Goal: Transaction & Acquisition: Subscribe to service/newsletter

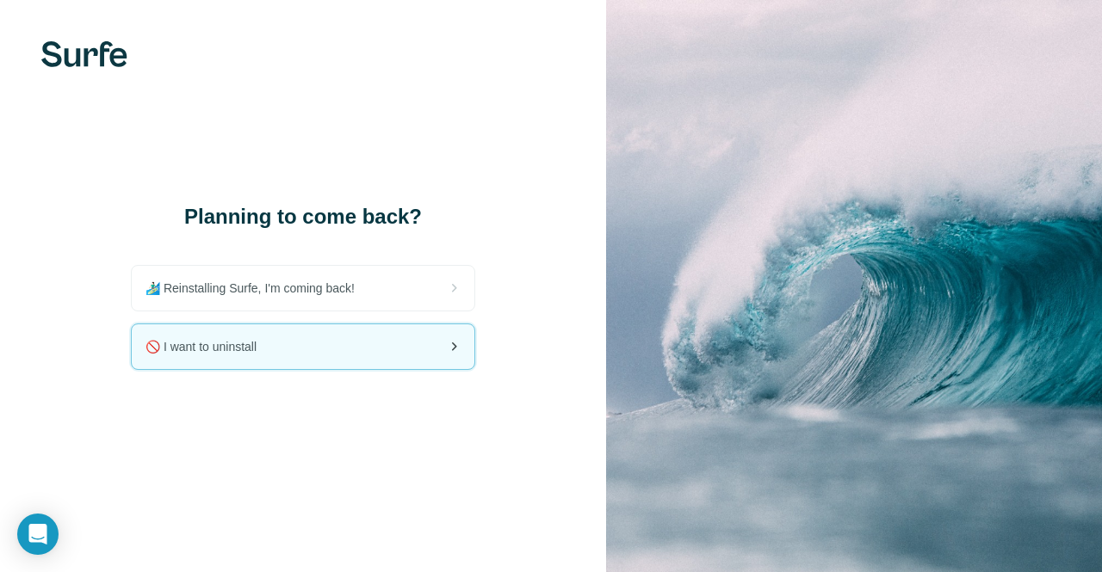
click at [430, 342] on div "🚫 I want to uninstall" at bounding box center [303, 347] width 343 height 45
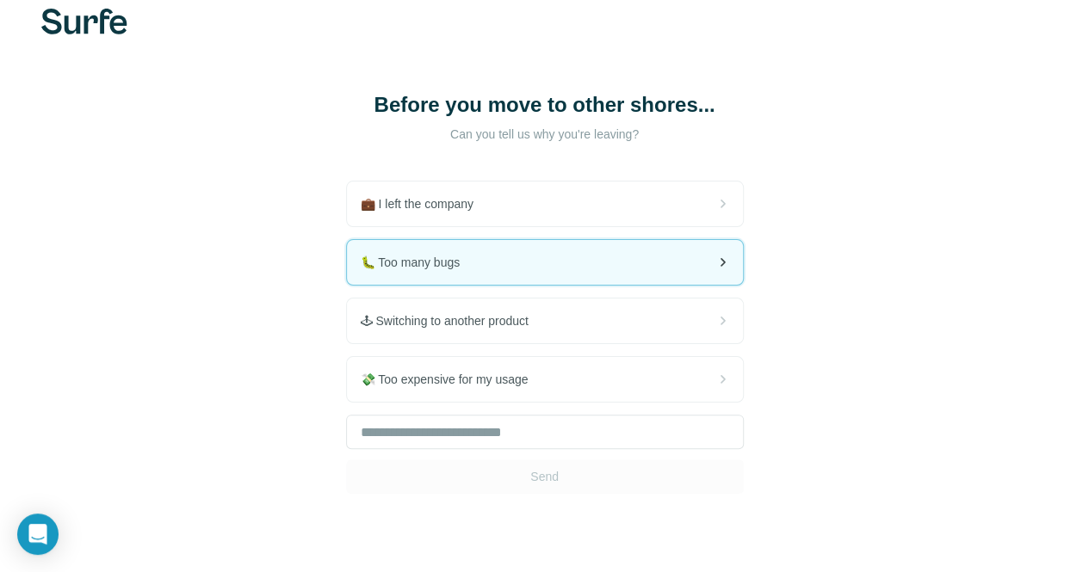
scroll to position [34, 0]
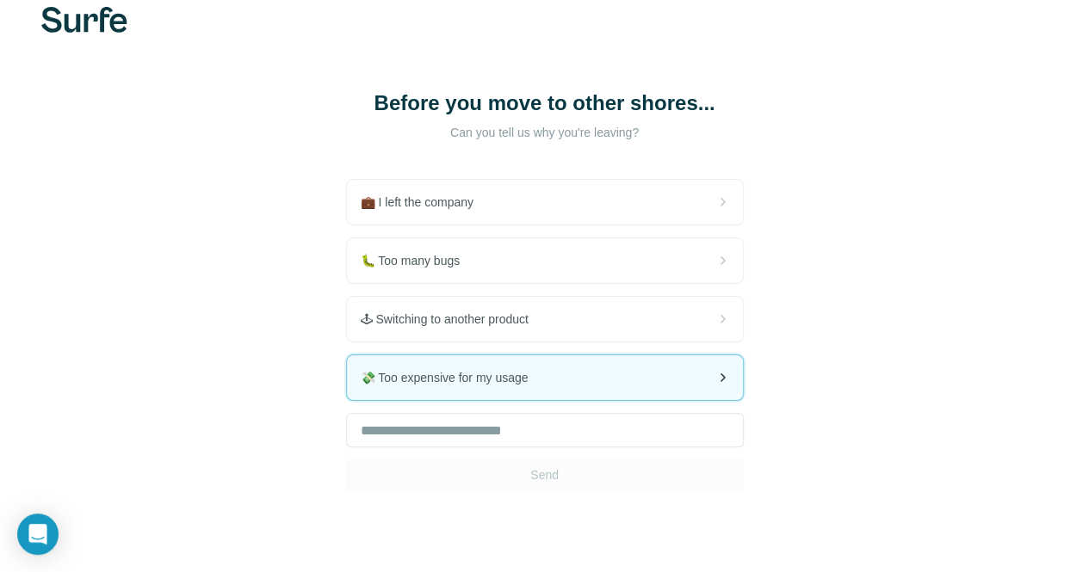
click at [390, 395] on div "💸 Too expensive for my usage" at bounding box center [545, 378] width 396 height 45
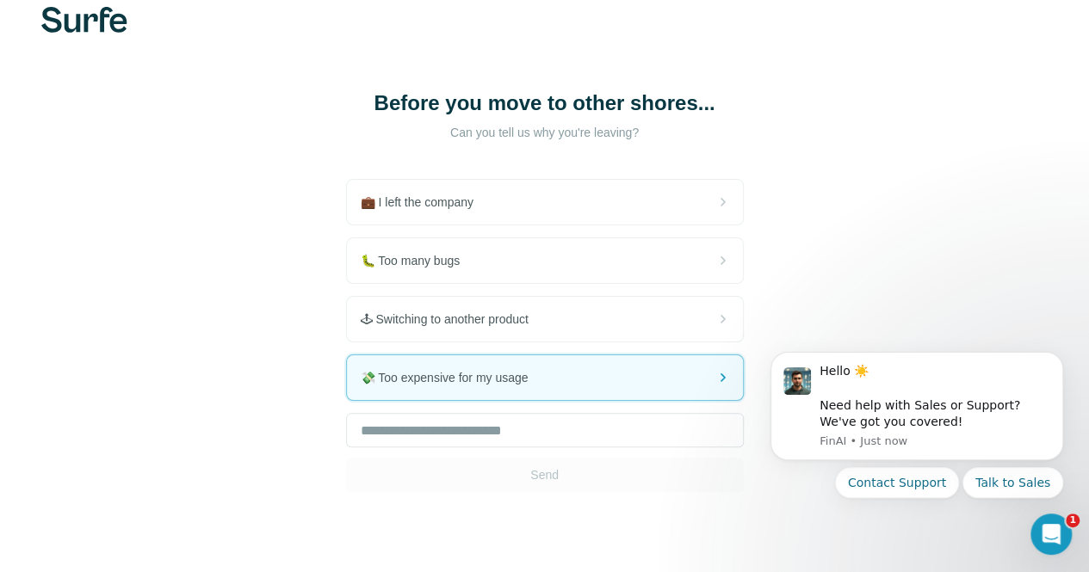
scroll to position [0, 0]
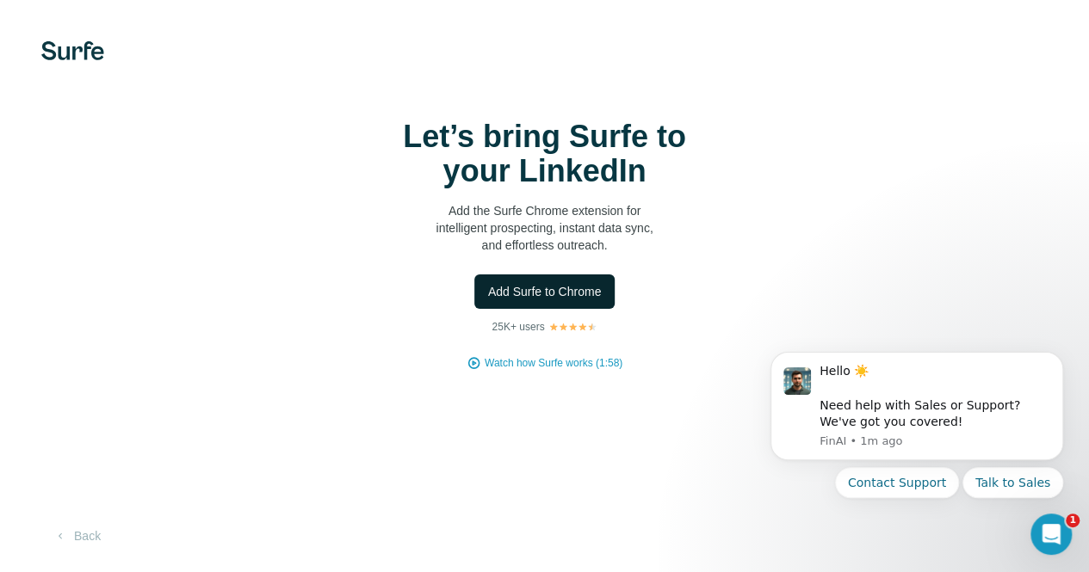
click at [474, 306] on button "Add Surfe to Chrome" at bounding box center [544, 292] width 141 height 34
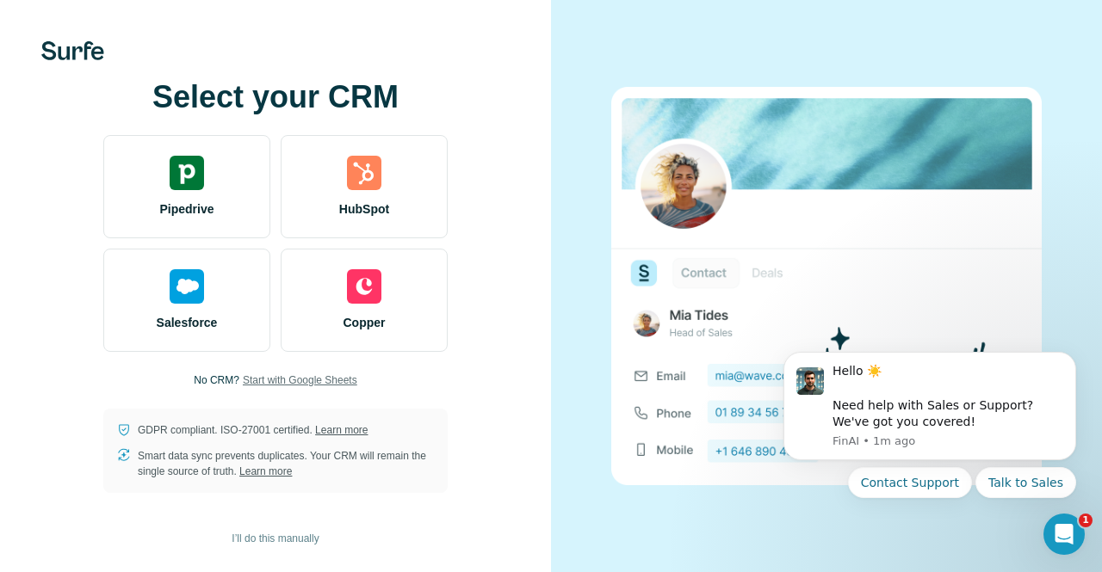
click at [294, 379] on span "Start with Google Sheets" at bounding box center [300, 380] width 114 height 15
click at [295, 540] on span "I’ll do this manually" at bounding box center [275, 538] width 87 height 15
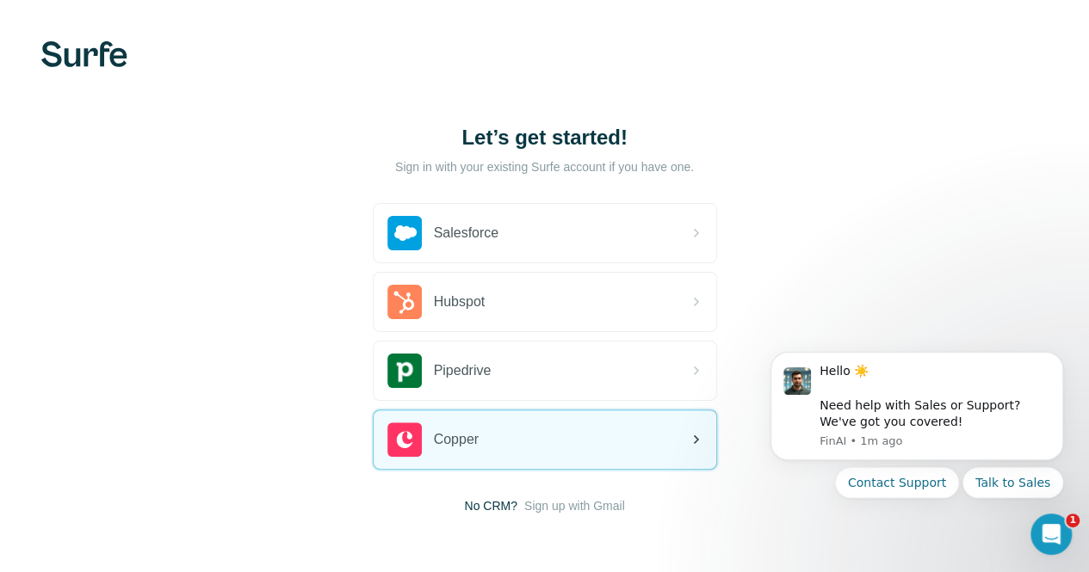
scroll to position [64, 0]
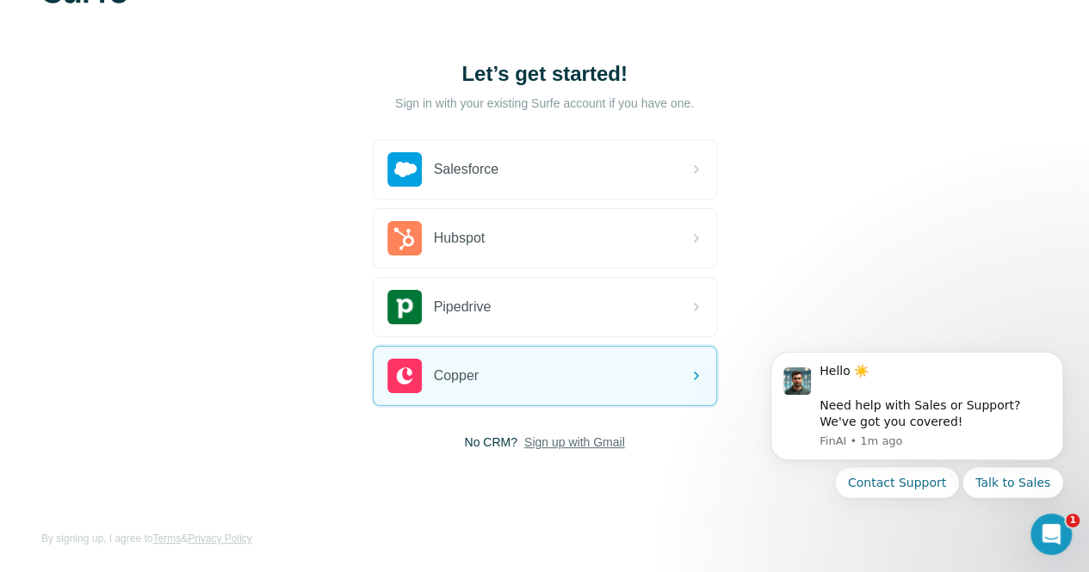
click at [524, 441] on span "Sign up with Gmail" at bounding box center [574, 442] width 101 height 17
drag, startPoint x: 325, startPoint y: 441, endPoint x: 446, endPoint y: 424, distance: 122.6
click at [446, 424] on div "Salesforce Hubspot Pipedrive Copper No CRM? Sign up with Gmail Sign up with Goo…" at bounding box center [545, 320] width 344 height 363
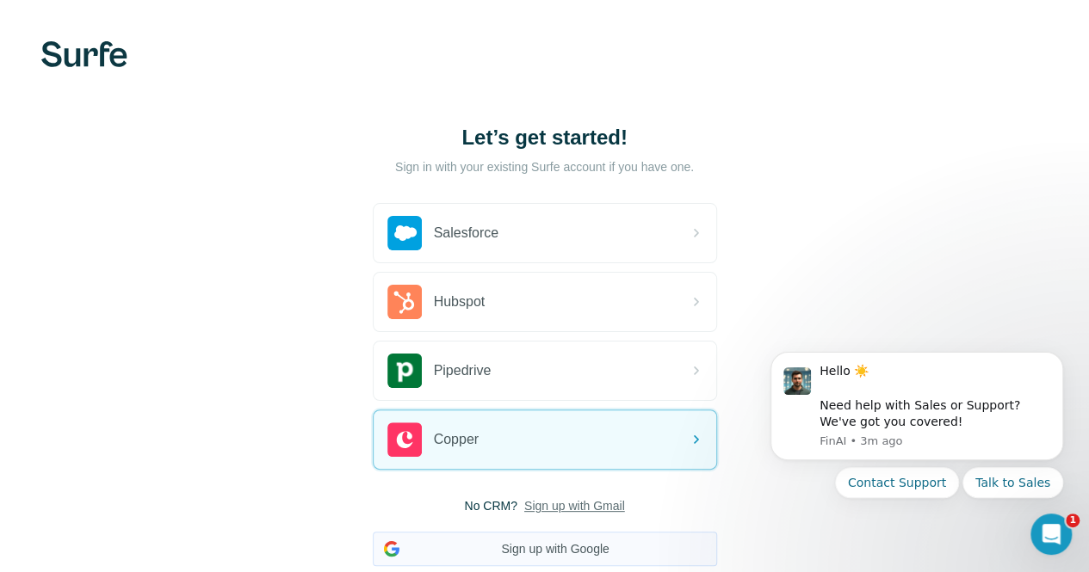
click at [416, 539] on button "Sign up with Google" at bounding box center [545, 549] width 344 height 34
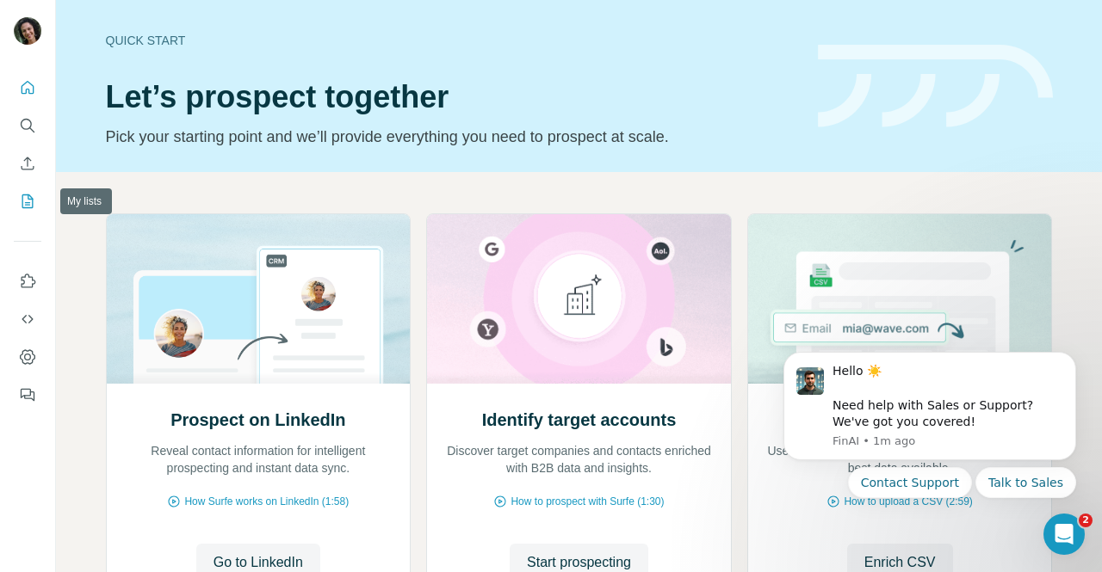
click at [36, 211] on button "My lists" at bounding box center [28, 201] width 28 height 31
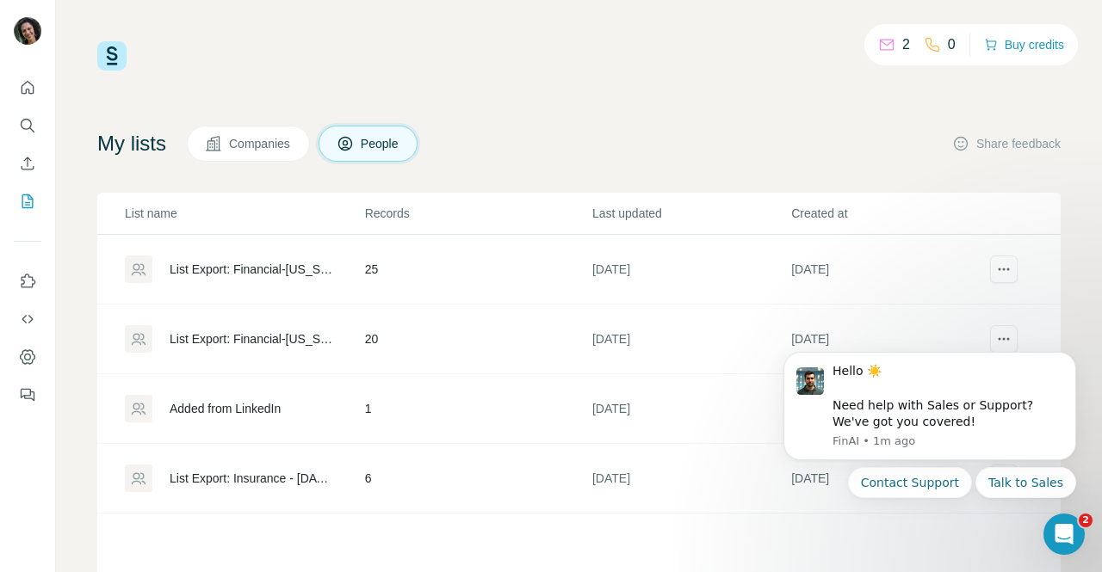
click at [0, 91] on div at bounding box center [27, 236] width 55 height 349
click at [24, 97] on button "Quick start" at bounding box center [28, 87] width 28 height 31
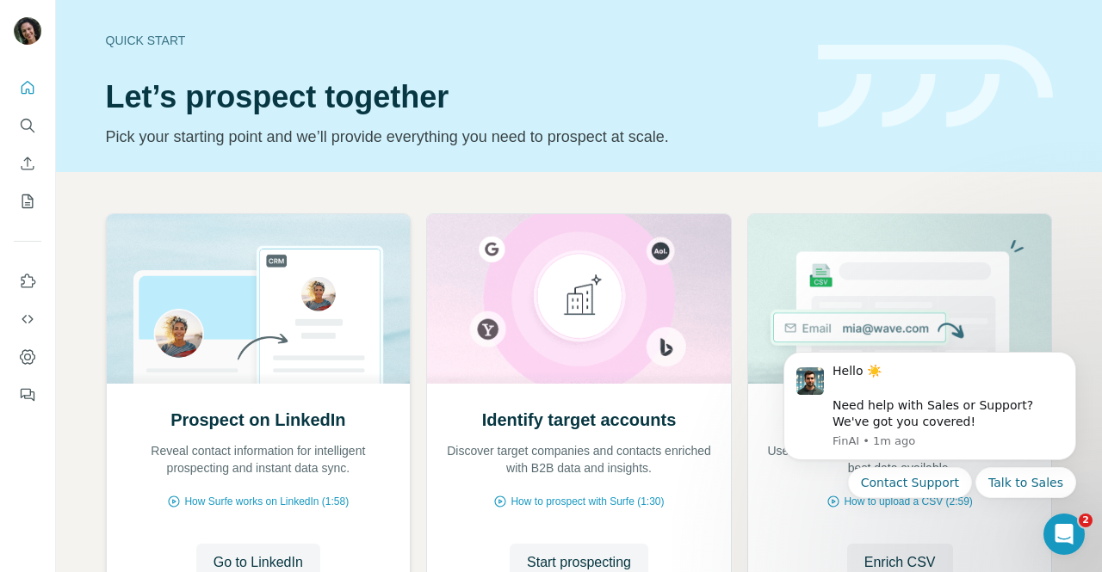
scroll to position [152, 0]
